Goal: Information Seeking & Learning: Learn about a topic

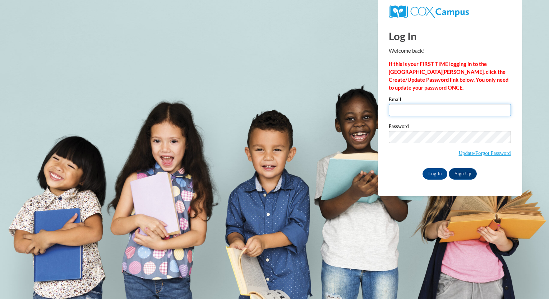
click at [420, 107] on input "Email" at bounding box center [449, 110] width 122 height 12
type input "leola.dyer@pioneerresa.org"
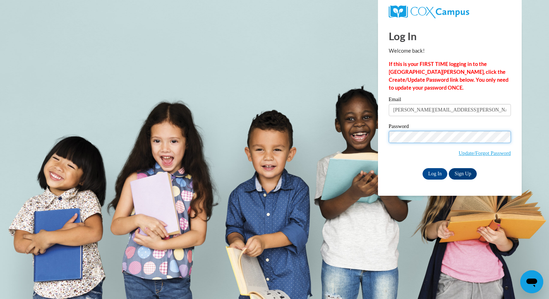
click at [422, 168] on input "Log In" at bounding box center [434, 173] width 25 height 11
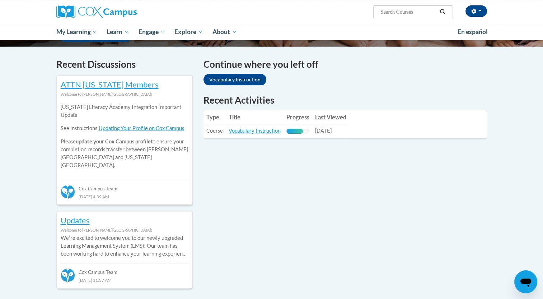
scroll to position [215, 0]
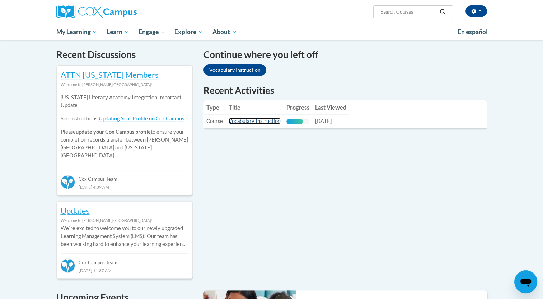
click at [257, 123] on link "Vocabulary Instruction" at bounding box center [255, 121] width 52 height 6
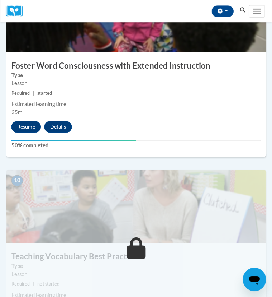
scroll to position [1667, 0]
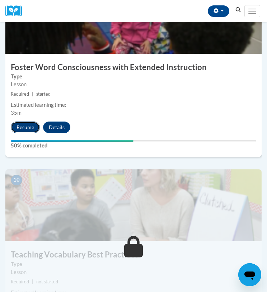
click at [31, 127] on button "Resume" at bounding box center [25, 126] width 29 height 11
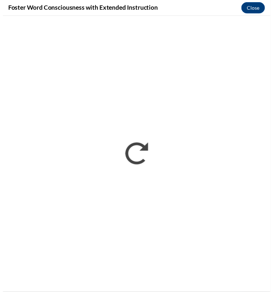
scroll to position [0, 0]
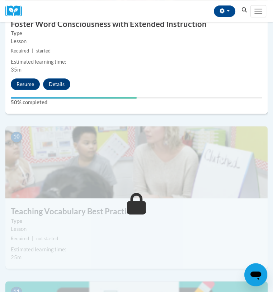
scroll to position [1708, 0]
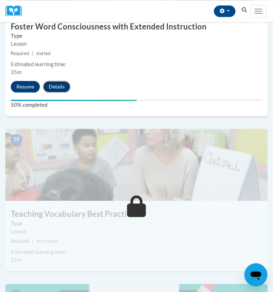
click at [67, 92] on button "Details" at bounding box center [56, 86] width 27 height 11
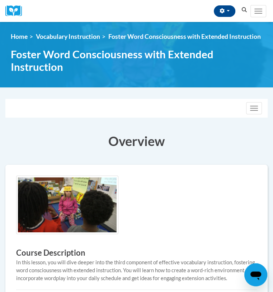
click at [0, 0] on button "Resume" at bounding box center [0, 0] width 0 height 0
click at [55, 73] on span "Foster Word Consciousness with Extended Instruction" at bounding box center [135, 60] width 248 height 25
click at [0, 0] on span "My Course Progress" at bounding box center [0, 0] width 0 height 0
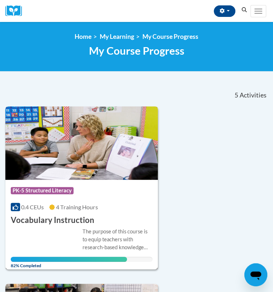
click at [66, 225] on h3 "Vocabulary Instruction" at bounding box center [53, 219] width 84 height 11
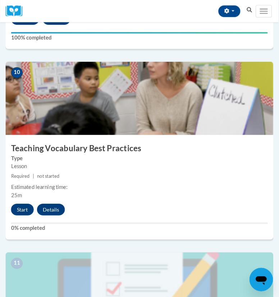
scroll to position [1789, 0]
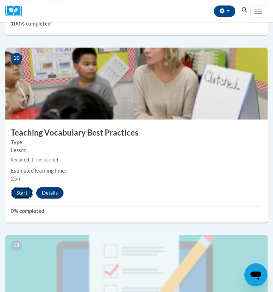
click at [25, 198] on button "Start" at bounding box center [22, 192] width 22 height 11
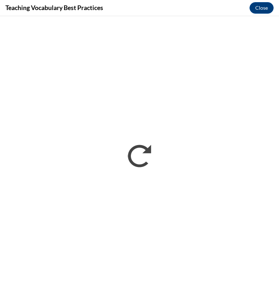
scroll to position [0, 0]
